Goal: Navigation & Orientation: Find specific page/section

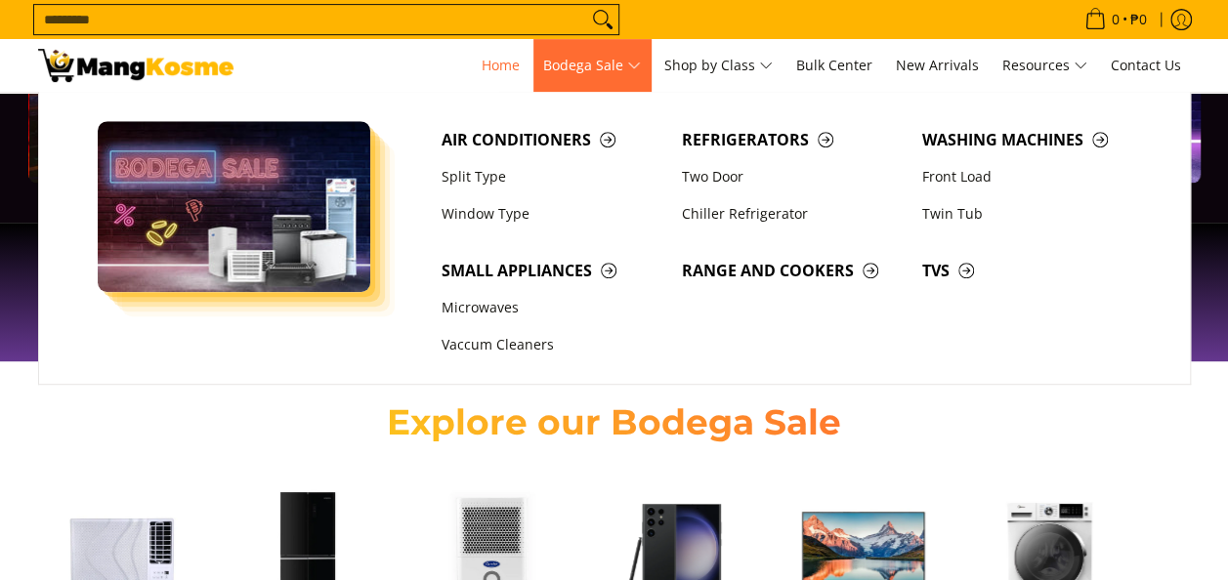
scroll to position [0, 777]
click at [490, 353] on link "Vaccum Cleaners" at bounding box center [552, 345] width 240 height 37
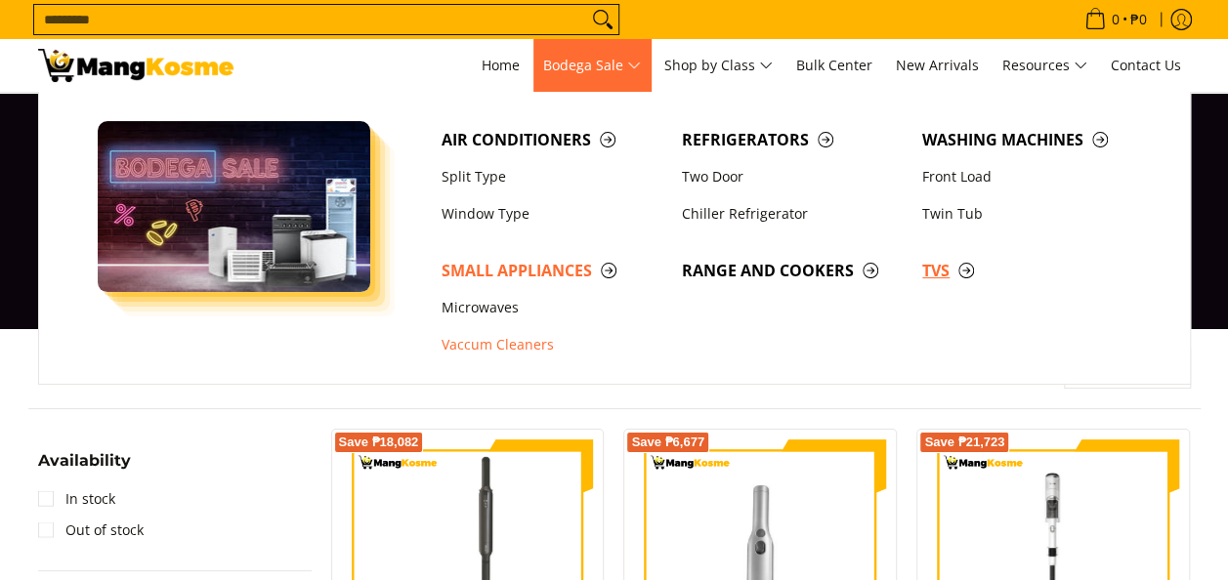
click at [930, 277] on span "TVs" at bounding box center [1032, 271] width 221 height 24
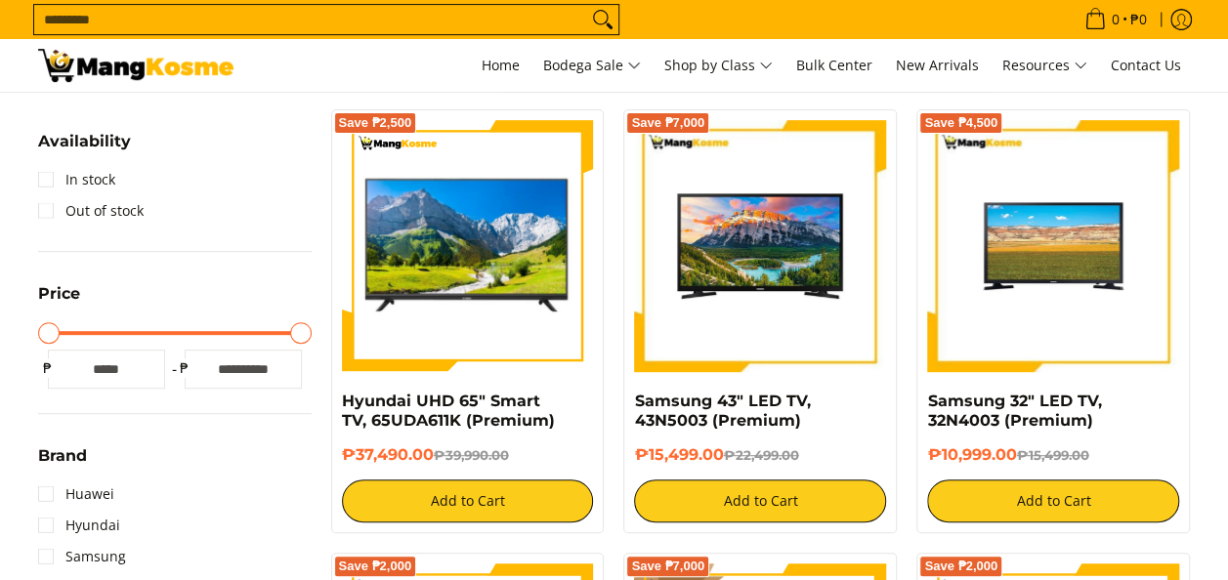
scroll to position [293, 0]
